Goal: Task Accomplishment & Management: Use online tool/utility

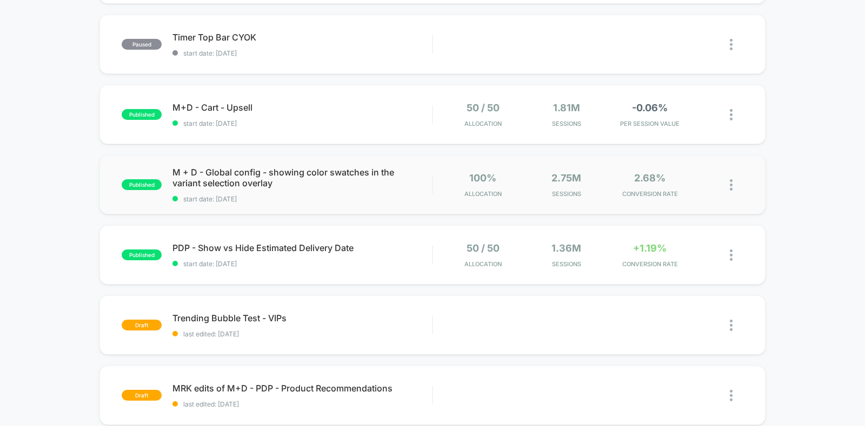
scroll to position [338, 0]
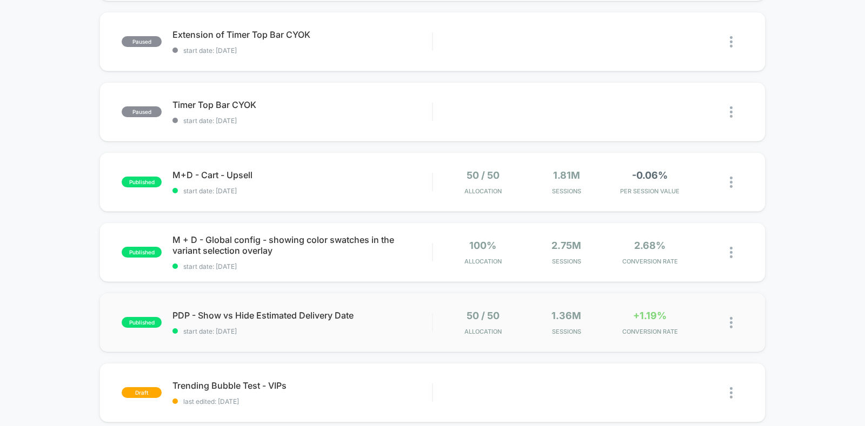
click at [309, 343] on div "published PDP - Show vs Hide Estimated Delivery Date start date: [DATE] 50 / 50…" at bounding box center [432, 322] width 666 height 59
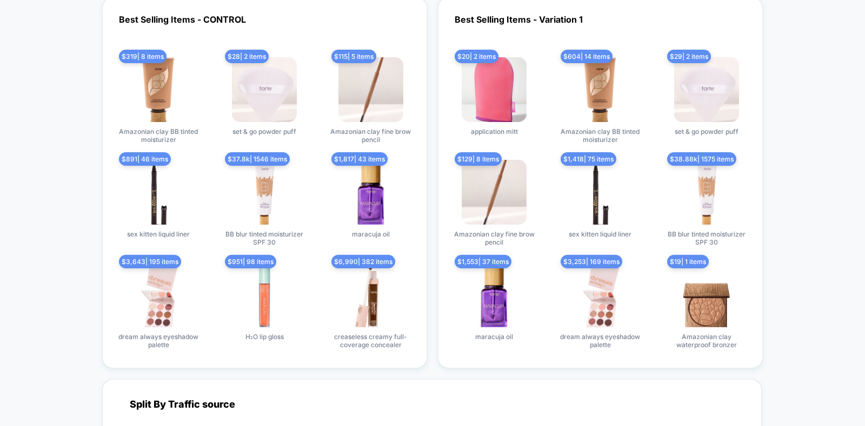
scroll to position [2296, 0]
